Goal: Information Seeking & Learning: Learn about a topic

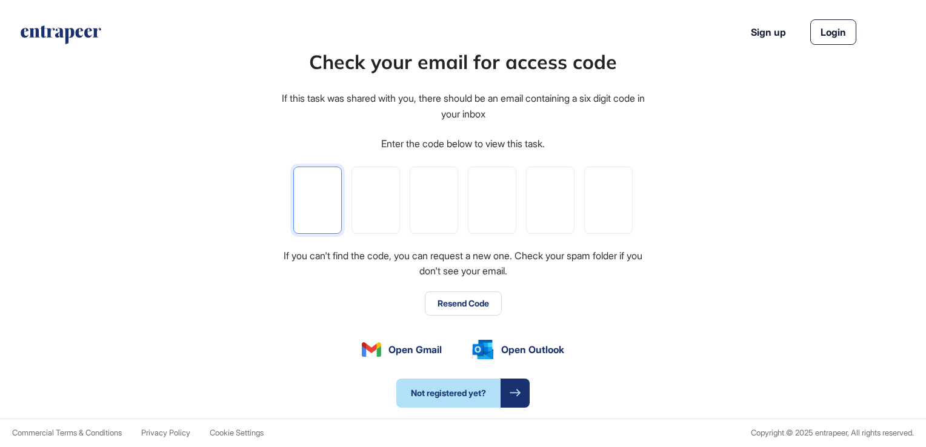
type input "*"
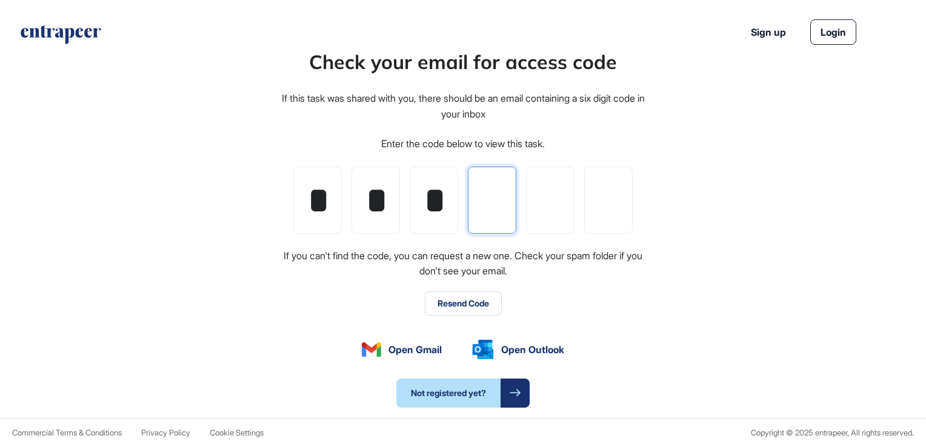
type input "*"
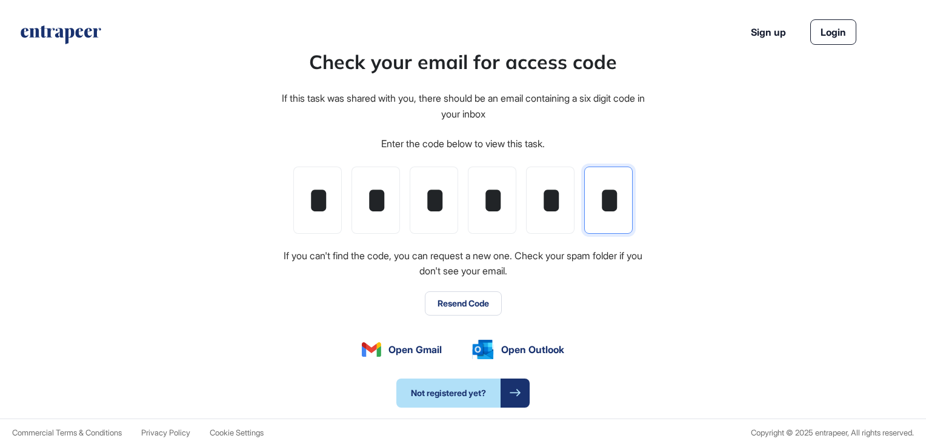
scroll to position [0, 2]
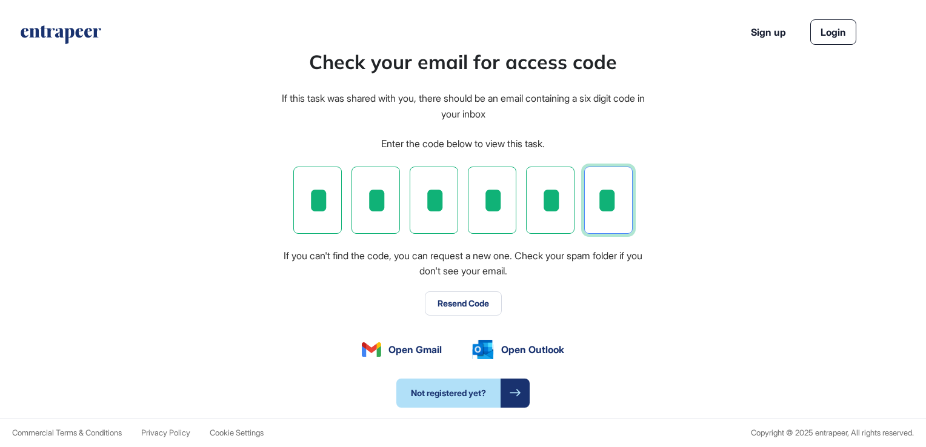
type input "*"
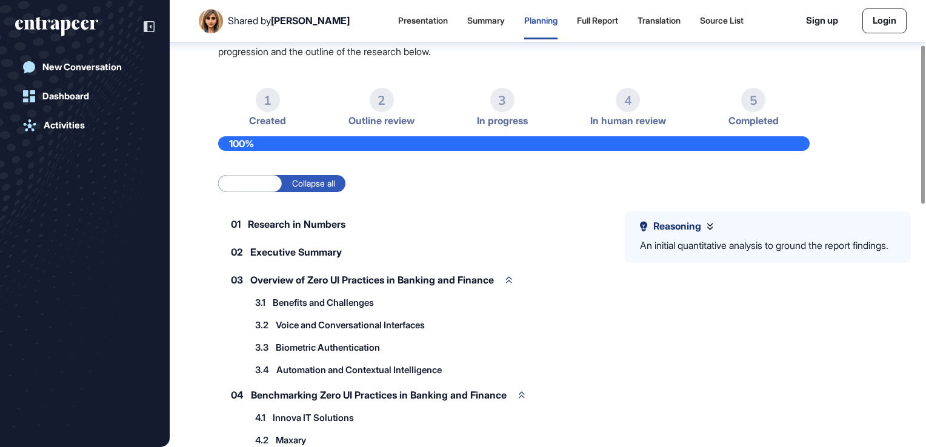
scroll to position [131, 0]
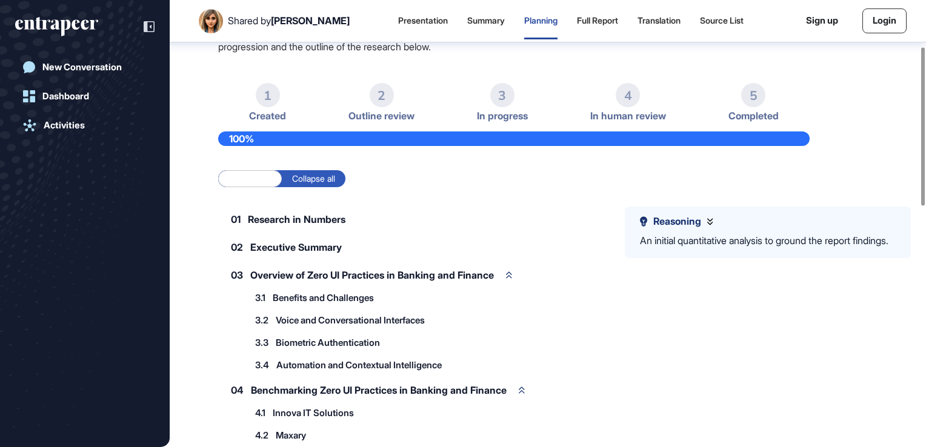
click at [269, 98] on div "1" at bounding box center [268, 95] width 24 height 24
click at [477, 105] on li "2 Outline review" at bounding box center [502, 102] width 51 height 39
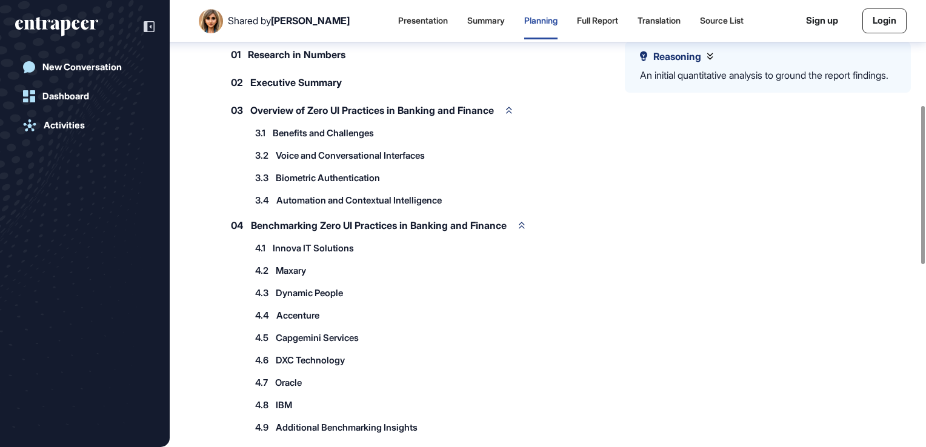
scroll to position [296, 0]
click at [525, 222] on icon at bounding box center [522, 225] width 6 height 7
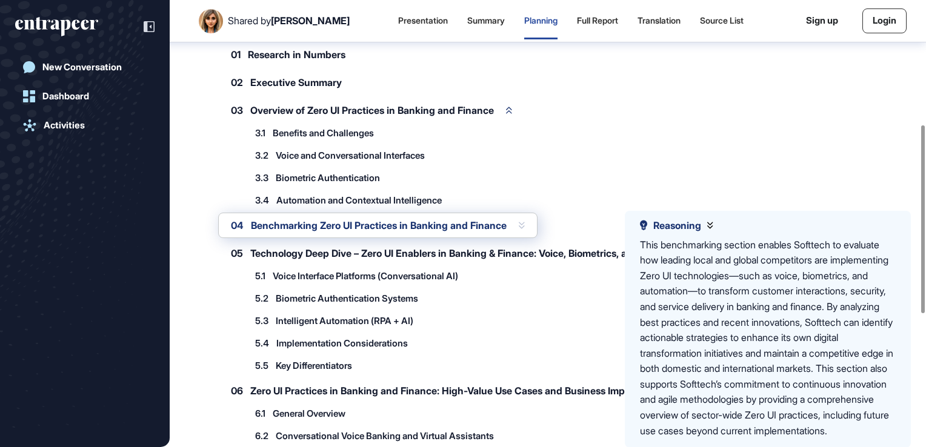
click at [525, 222] on icon at bounding box center [522, 225] width 6 height 7
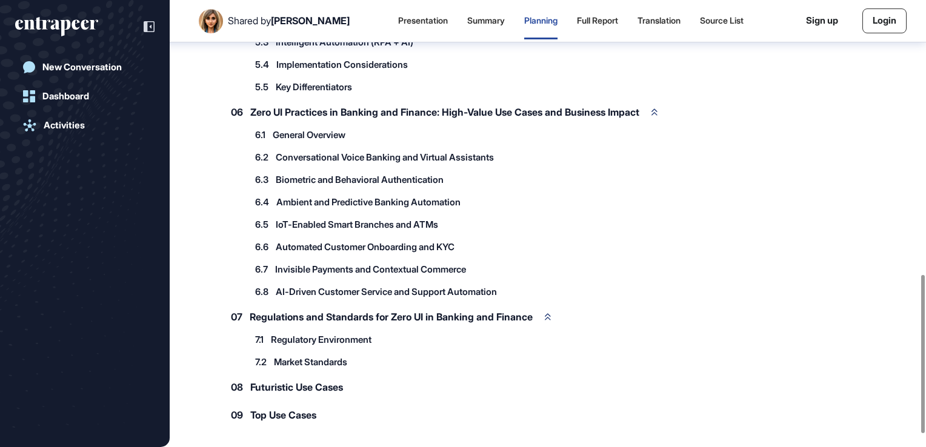
scroll to position [809, 0]
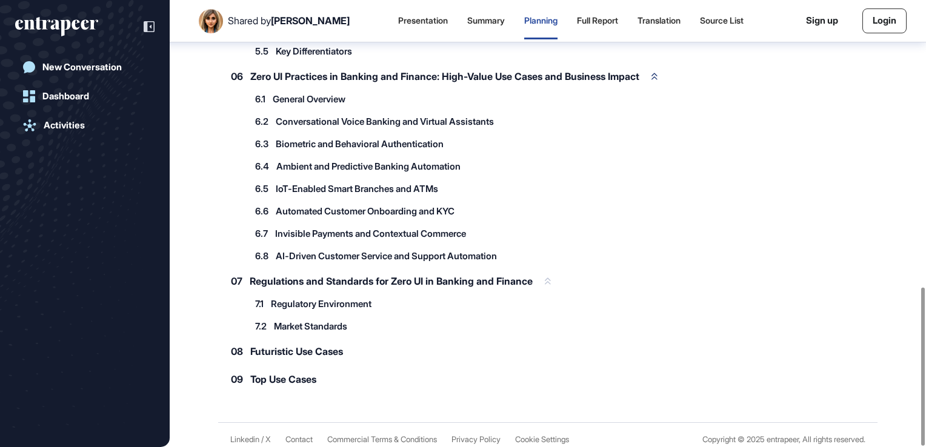
click at [559, 268] on div "07 Regulations and Standards for Zero UI in Banking and Finance" at bounding box center [390, 280] width 345 height 25
click at [551, 278] on icon at bounding box center [548, 281] width 6 height 7
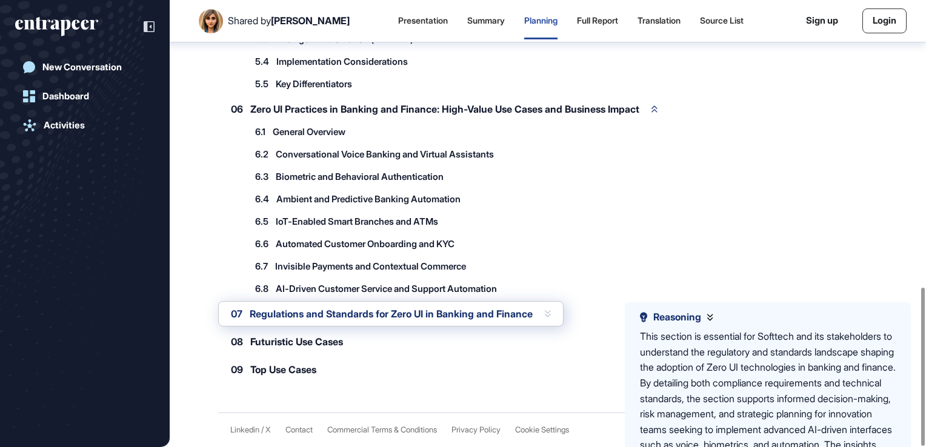
scroll to position [768, 0]
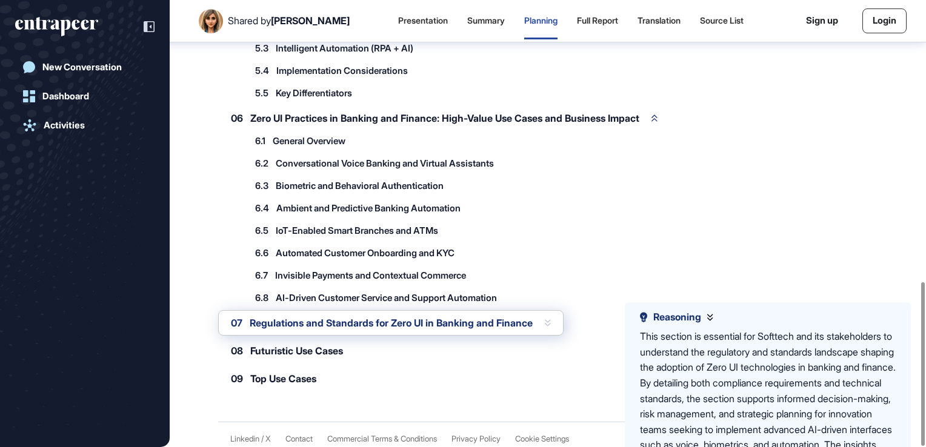
click at [551, 319] on icon at bounding box center [548, 322] width 6 height 7
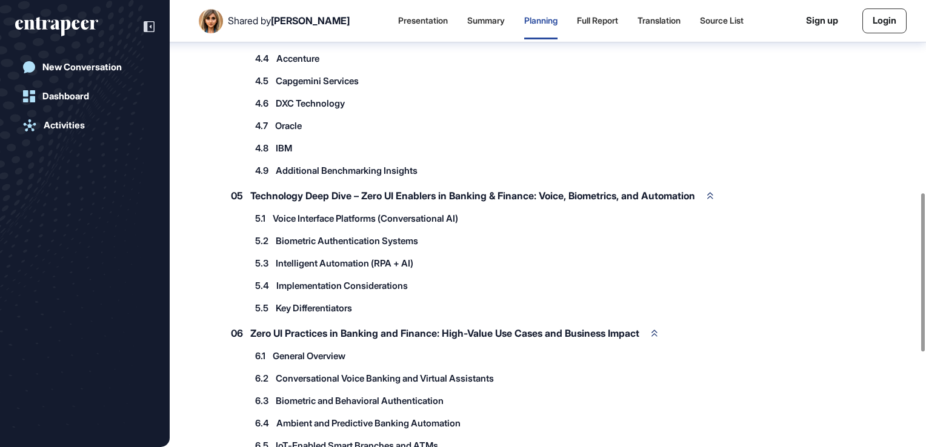
scroll to position [542, 0]
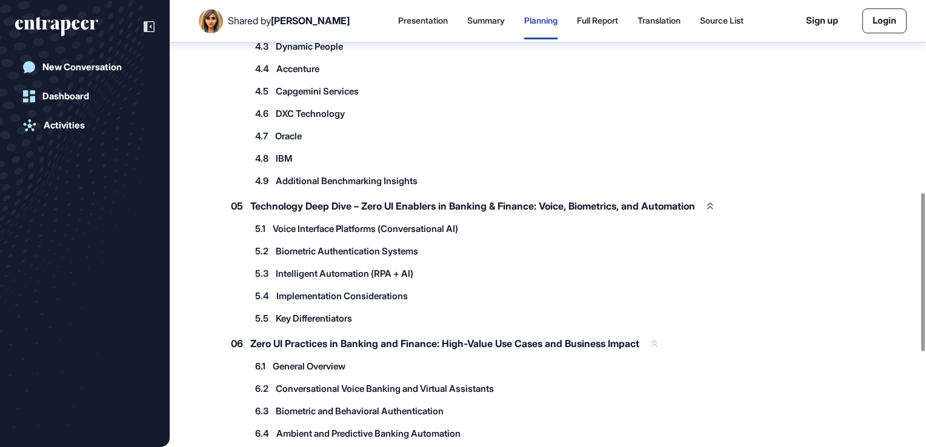
click at [670, 344] on div "06 Zero UI Practices in Banking and Finance: High-Value Use Cases and Business …" at bounding box center [444, 343] width 452 height 25
click at [657, 340] on icon at bounding box center [654, 343] width 6 height 7
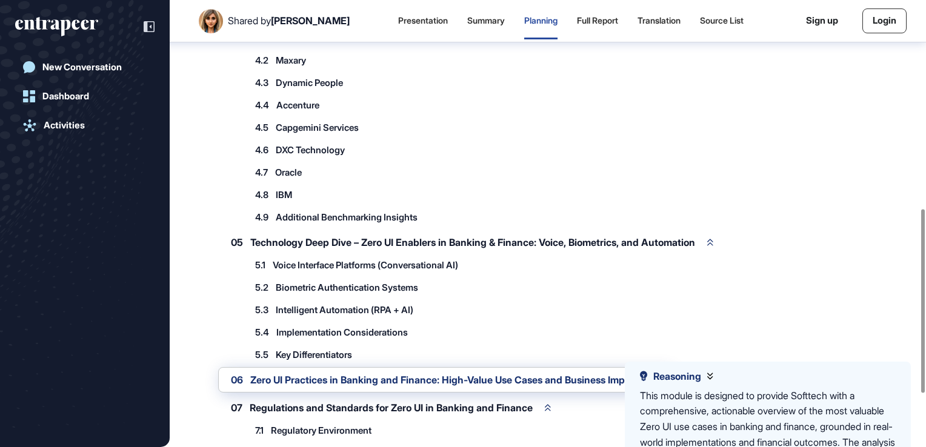
scroll to position [506, 0]
click at [726, 239] on div "05 Technology Deep Dive – Zero UI Enablers in Banking & Finance: Voice, Biometr…" at bounding box center [472, 242] width 508 height 25
click at [713, 239] on icon at bounding box center [710, 242] width 6 height 7
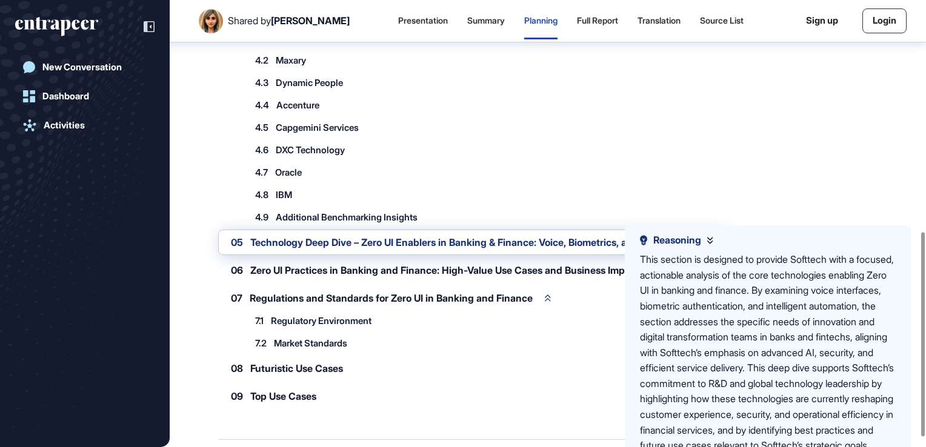
click at [710, 239] on icon at bounding box center [709, 240] width 5 height 7
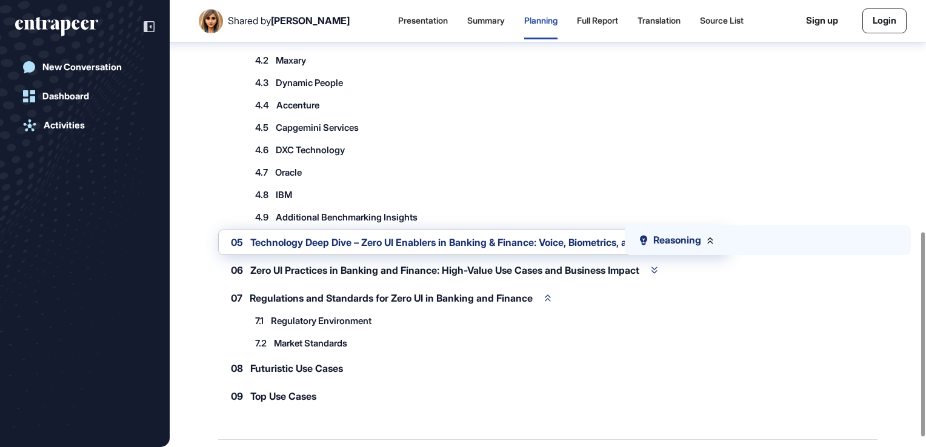
click at [712, 238] on icon at bounding box center [709, 240] width 5 height 7
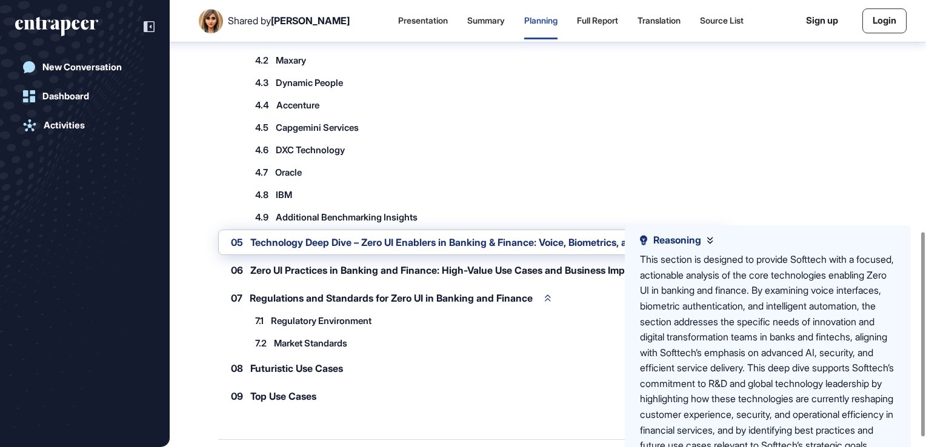
click at [652, 185] on div "4.8 IBM 4.8.1 Conversational AI for Banking 4.8.2 Biometric Security Frameworks…" at bounding box center [528, 195] width 561 height 20
click at [516, 222] on div "4.9 Additional Benchmarking Insights" at bounding box center [528, 217] width 561 height 20
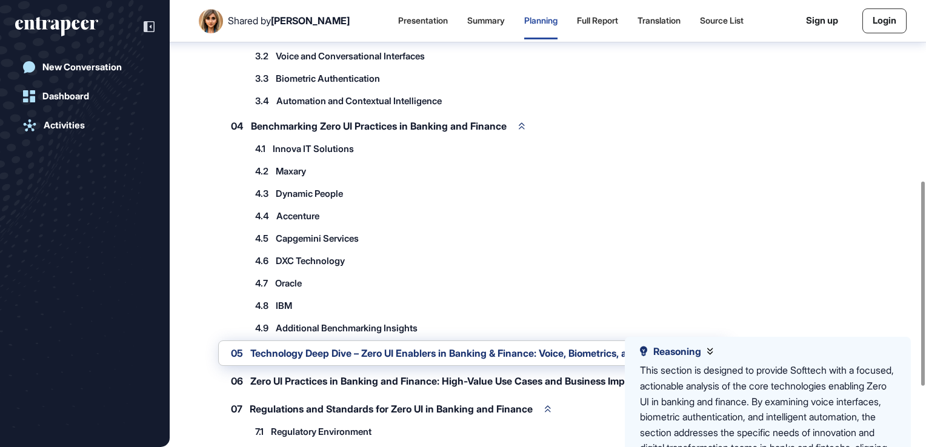
scroll to position [395, 0]
click at [525, 124] on icon at bounding box center [522, 125] width 6 height 7
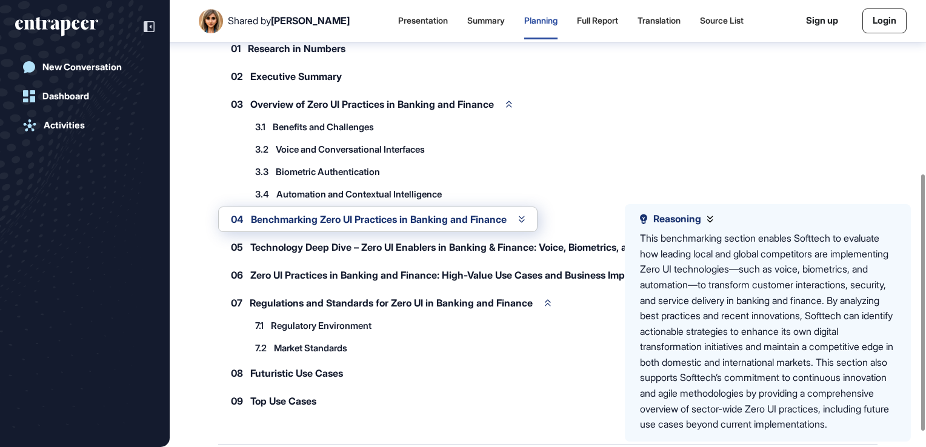
scroll to position [290, 0]
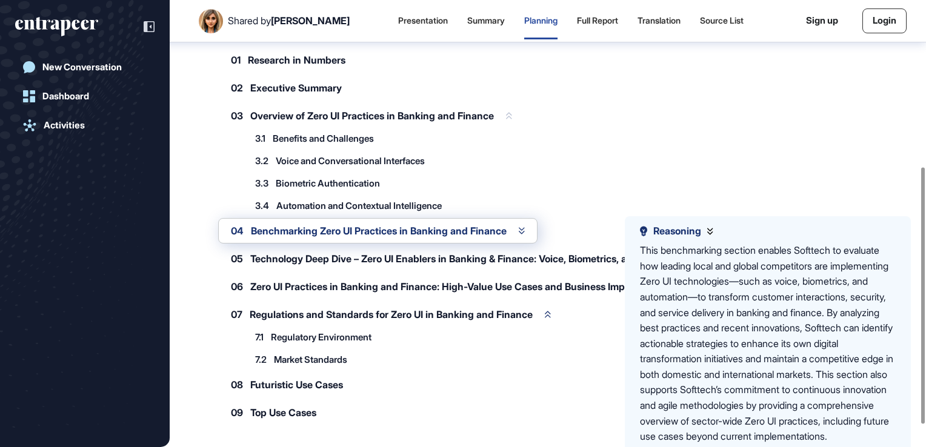
click at [512, 113] on icon at bounding box center [509, 116] width 6 height 7
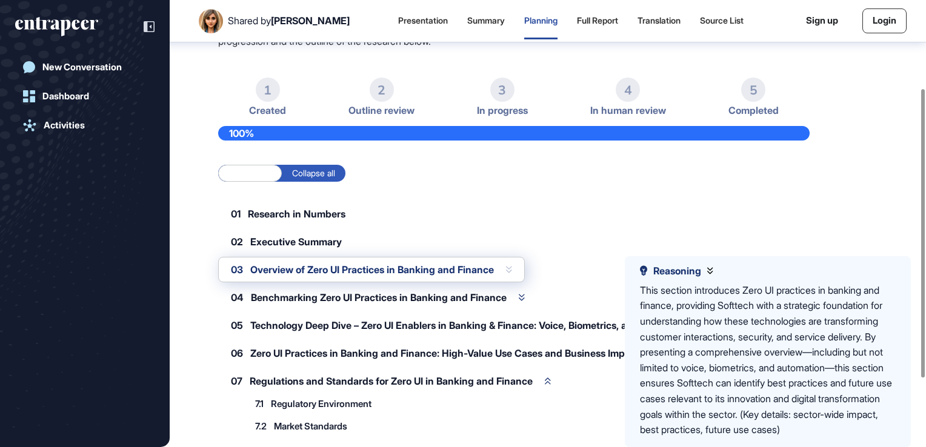
scroll to position [0, 0]
